Goal: Task Accomplishment & Management: Manage account settings

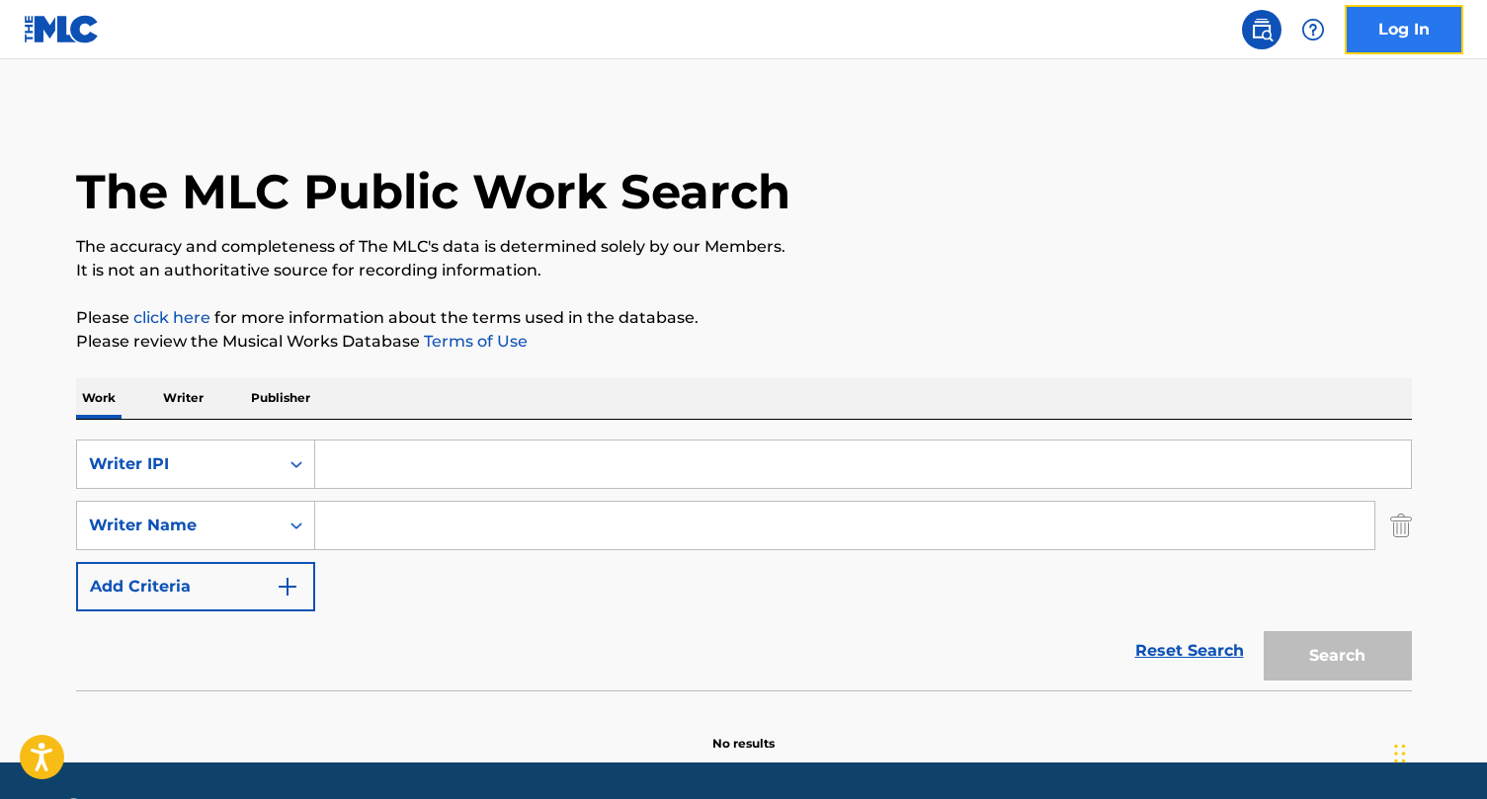
click at [1398, 42] on link "Log In" at bounding box center [1404, 29] width 119 height 49
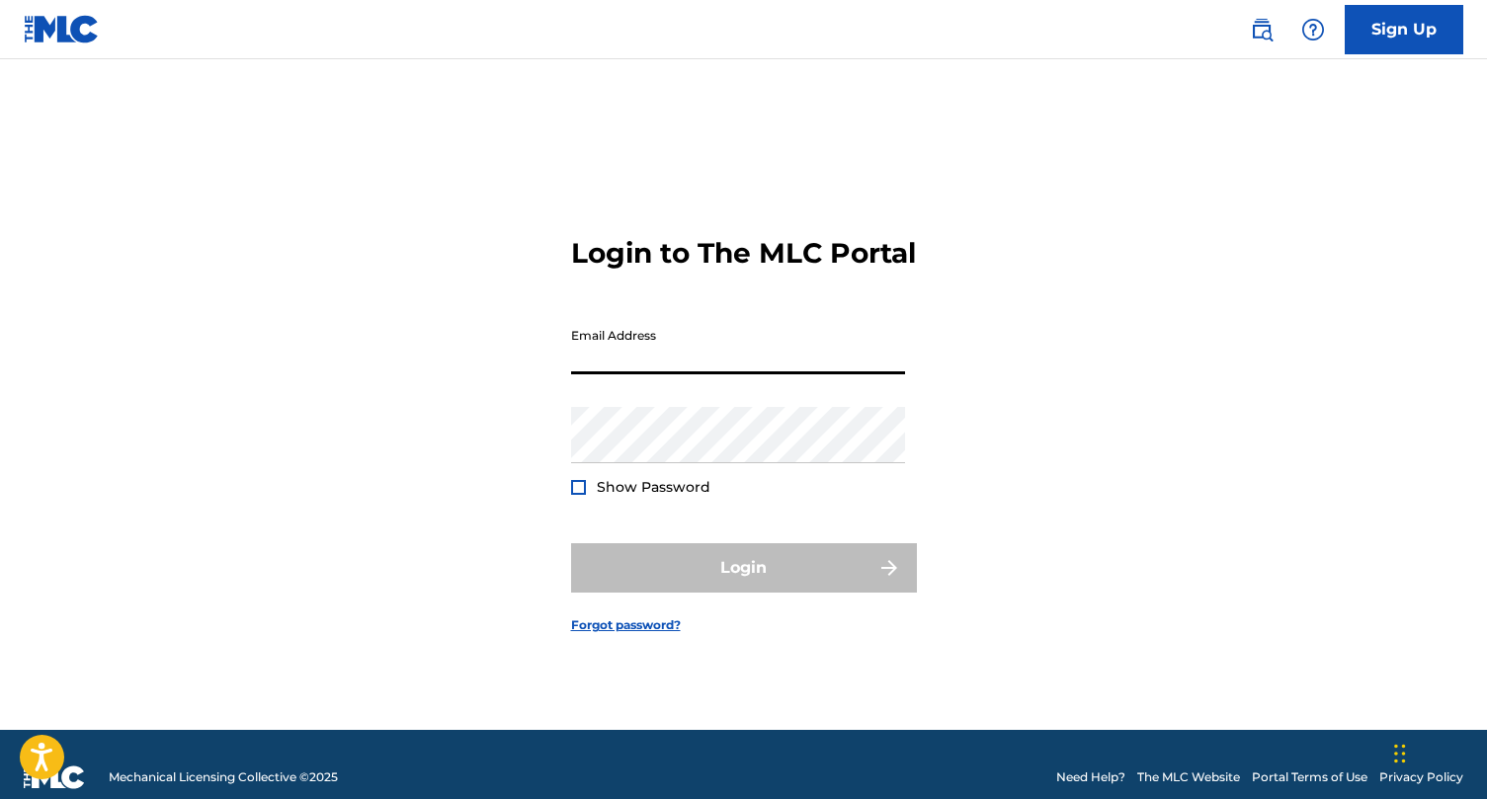
click at [690, 372] on input "Email Address" at bounding box center [738, 346] width 334 height 56
type input "matt@createandinnovate.co.uk"
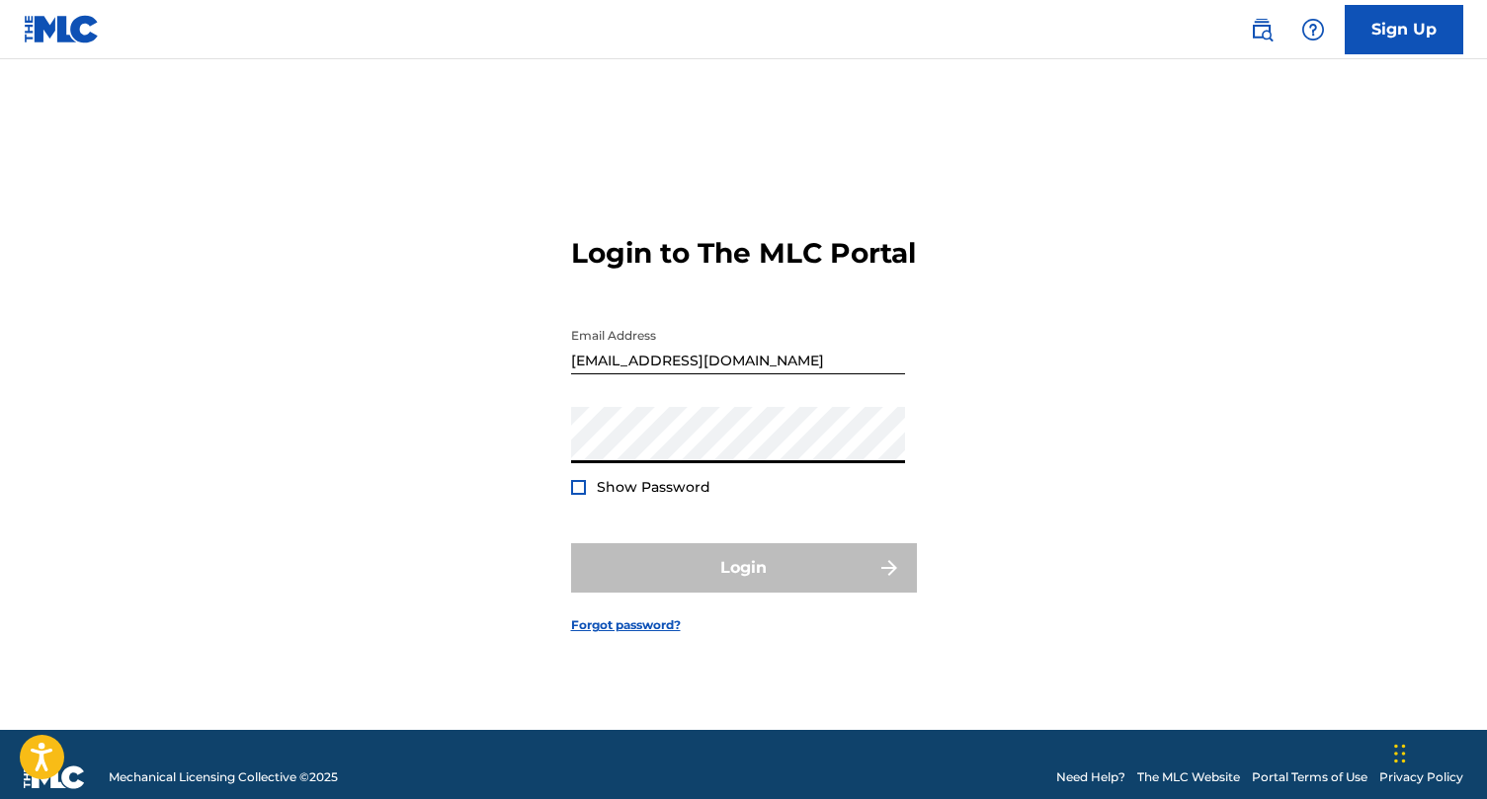
click at [493, 499] on div "Login to The MLC Portal Email Address matt@createandinnovate.co.uk Password Sho…" at bounding box center [744, 420] width 1384 height 622
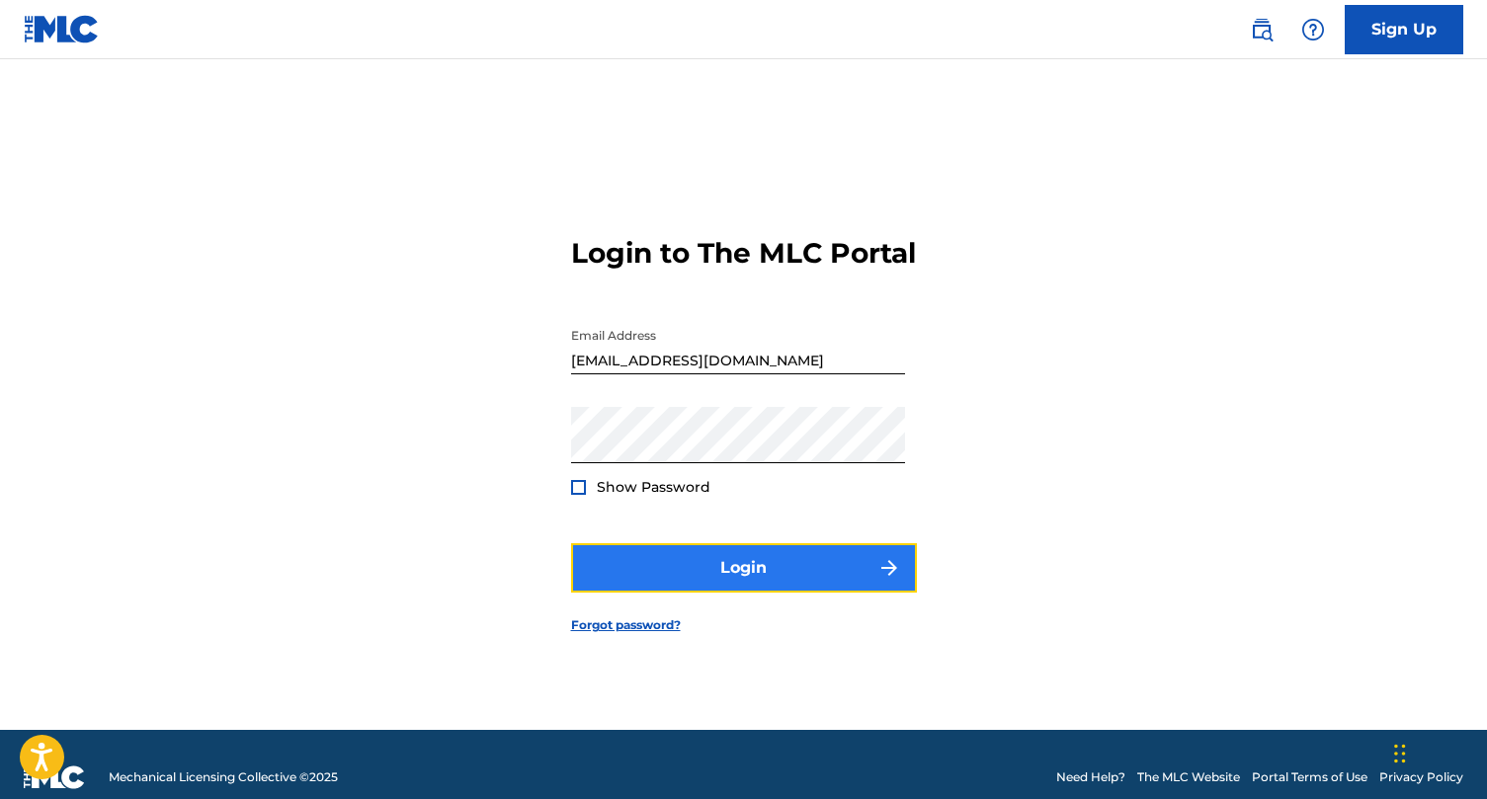
click at [650, 582] on button "Login" at bounding box center [744, 568] width 346 height 49
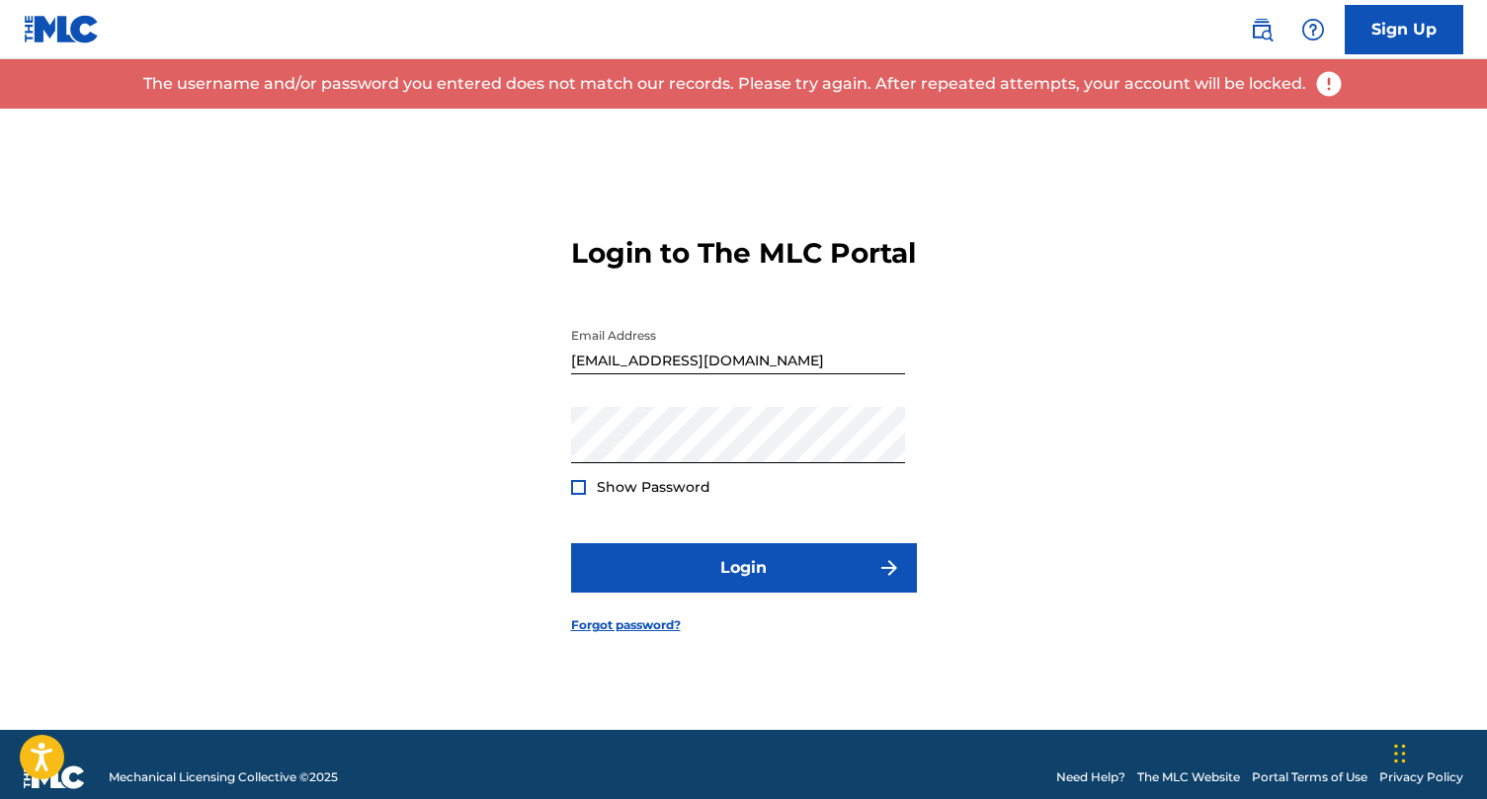
click at [593, 497] on div "Show Password" at bounding box center [640, 487] width 139 height 20
click at [582, 495] on div at bounding box center [578, 487] width 15 height 15
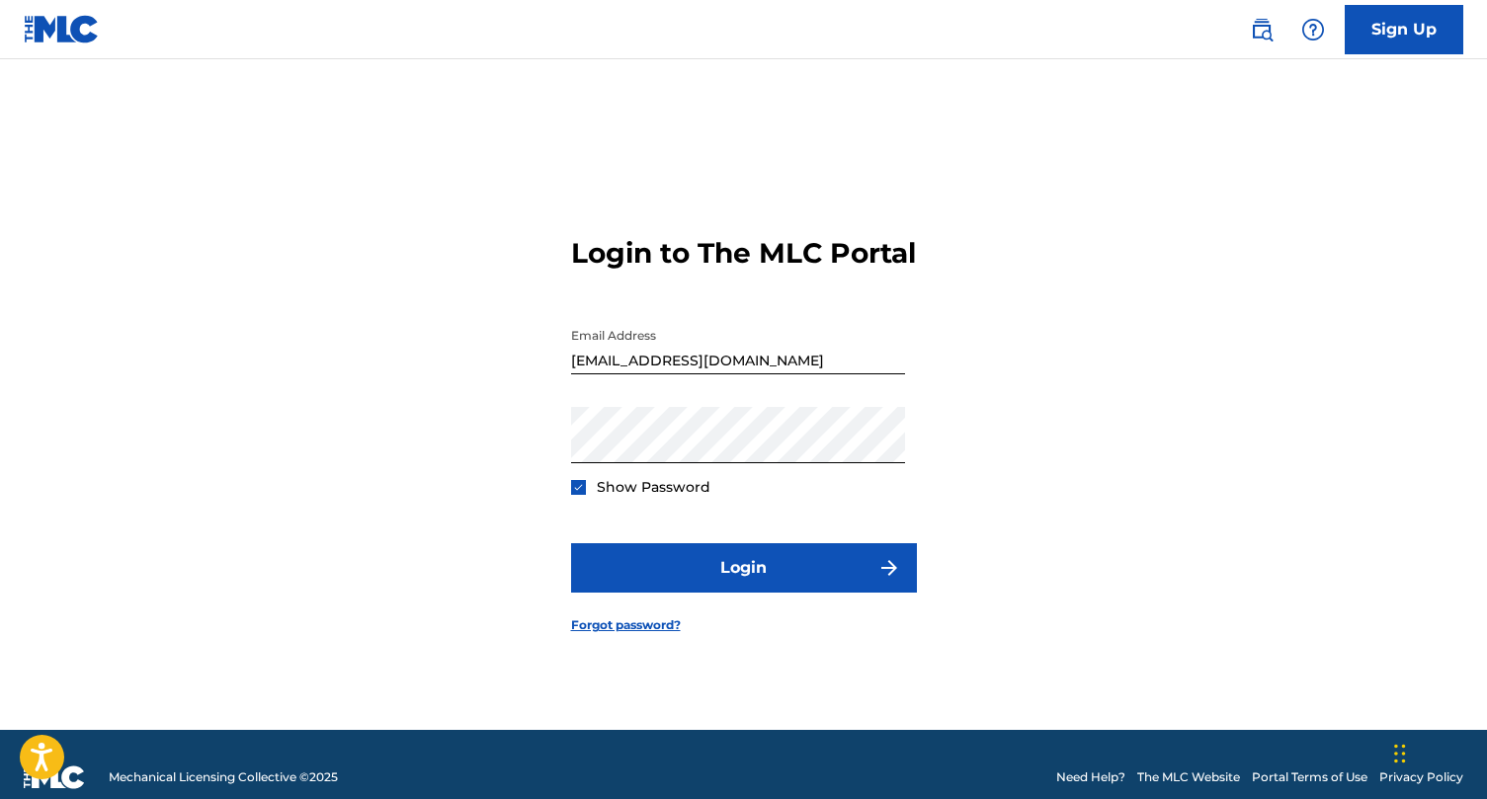
click at [67, 29] on img at bounding box center [62, 29] width 76 height 29
